Goal: Check status: Check status

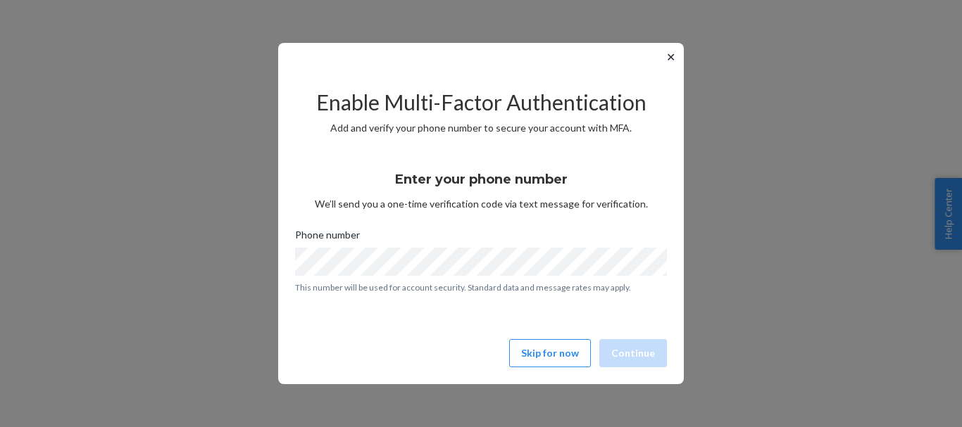
click at [670, 56] on button "✕" at bounding box center [670, 57] width 15 height 17
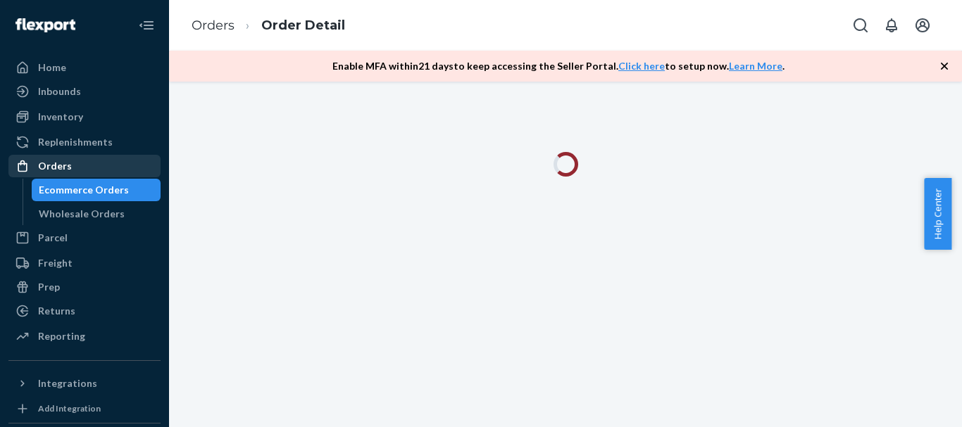
click at [65, 163] on div "Orders" at bounding box center [55, 166] width 34 height 14
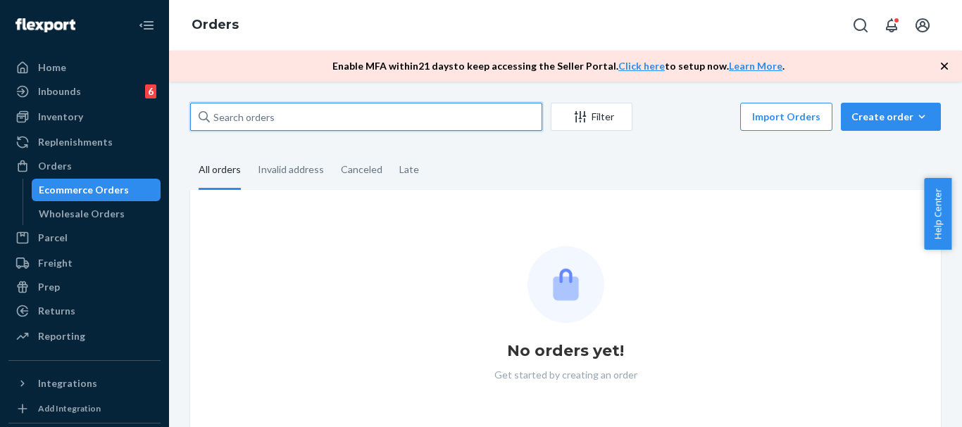
click at [350, 113] on input "text" at bounding box center [366, 117] width 352 height 28
paste input "US-8965464"
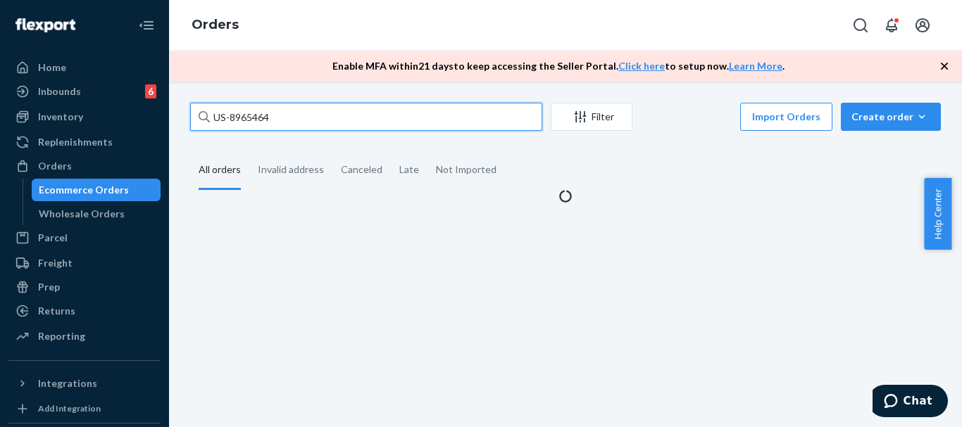
type input "US-8965464"
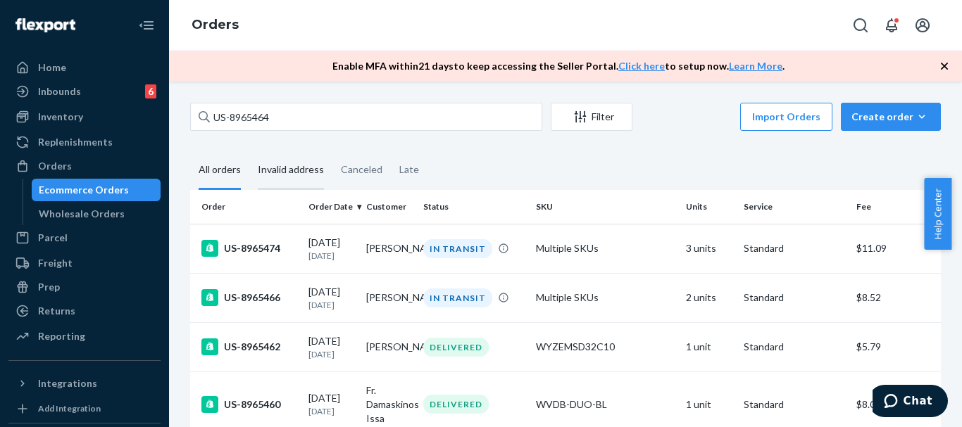
click at [302, 177] on div "Invalid address" at bounding box center [291, 170] width 66 height 39
click at [249, 151] on input "Invalid address" at bounding box center [249, 151] width 0 height 0
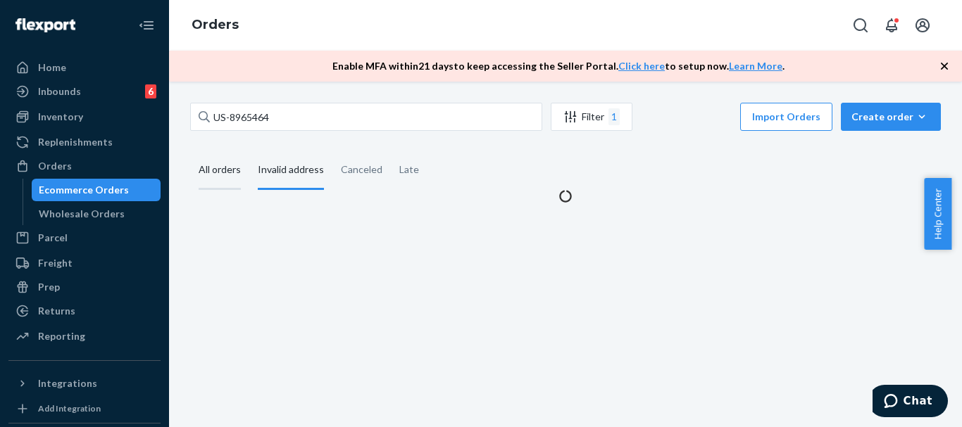
click at [236, 174] on div "All orders" at bounding box center [220, 170] width 42 height 39
click at [190, 151] on input "All orders" at bounding box center [190, 151] width 0 height 0
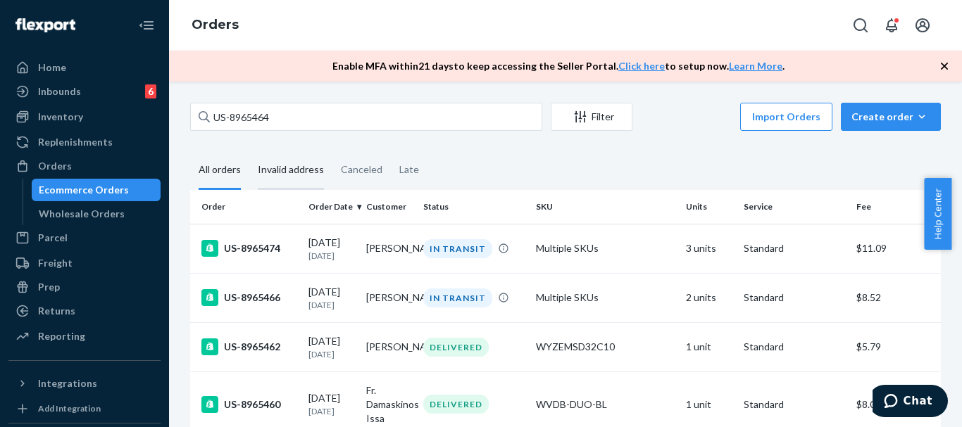
click at [273, 168] on div "Invalid address" at bounding box center [291, 170] width 66 height 39
click at [249, 151] on input "Invalid address" at bounding box center [249, 151] width 0 height 0
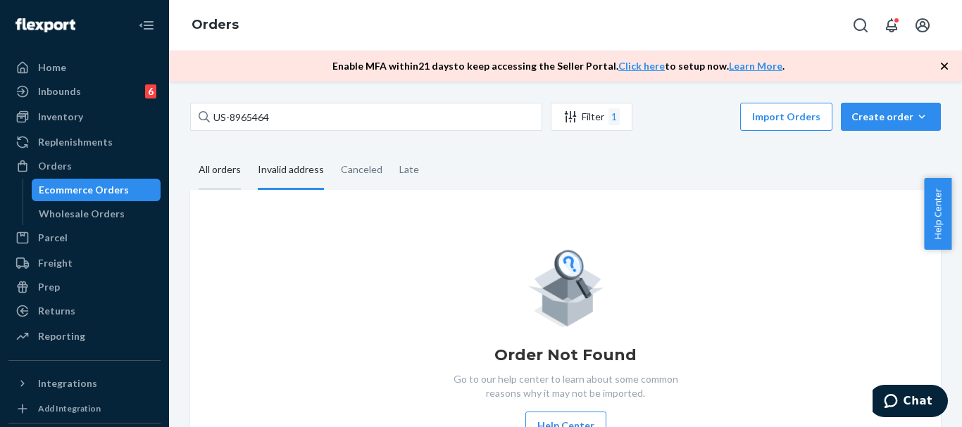
click at [220, 164] on div "All orders" at bounding box center [220, 170] width 42 height 39
click at [190, 151] on input "All orders" at bounding box center [190, 151] width 0 height 0
